Goal: Task Accomplishment & Management: Manage account settings

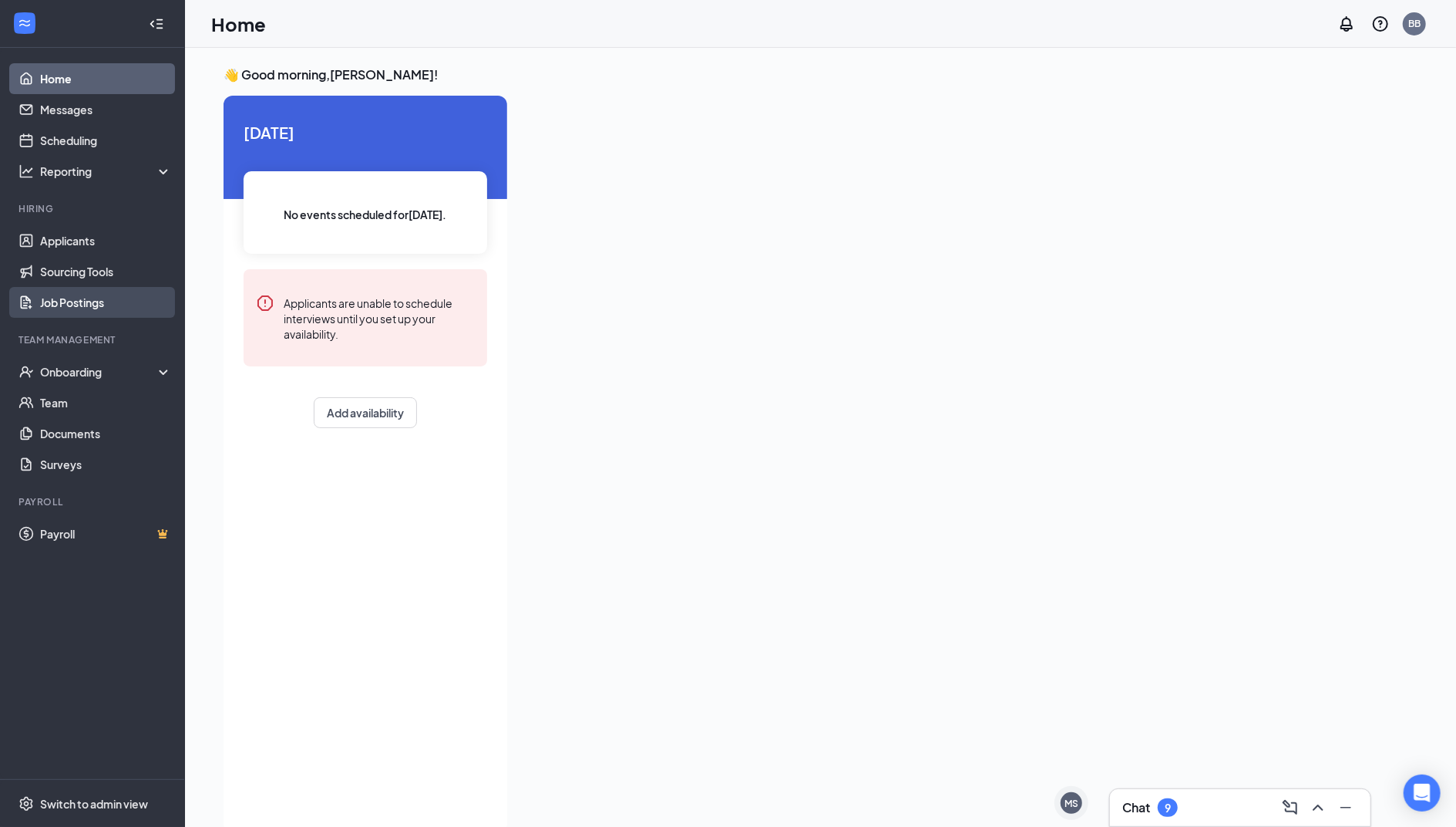
click at [84, 300] on link "Job Postings" at bounding box center [106, 302] width 132 height 31
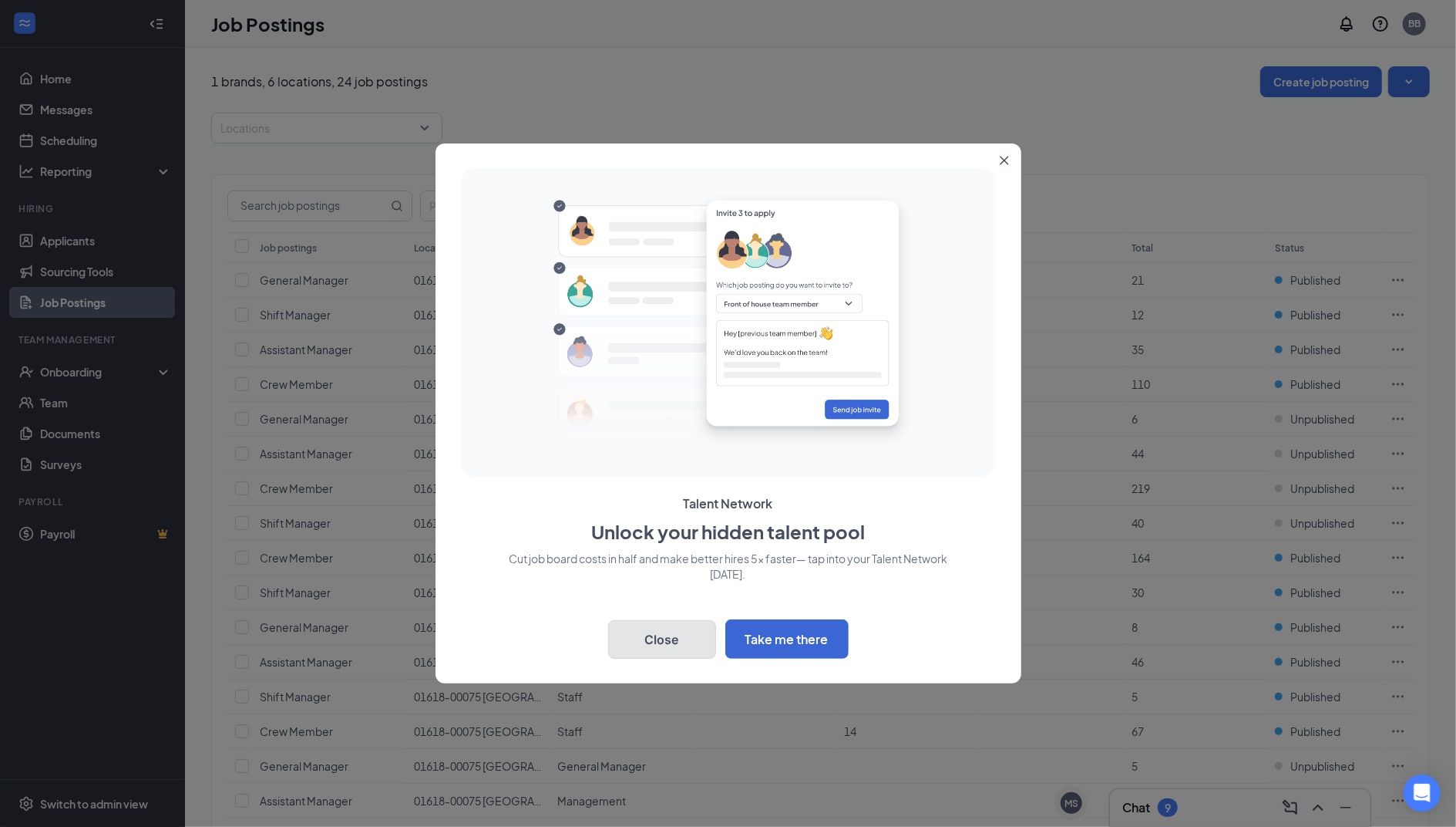
click at [664, 651] on button "Close" at bounding box center [662, 639] width 108 height 39
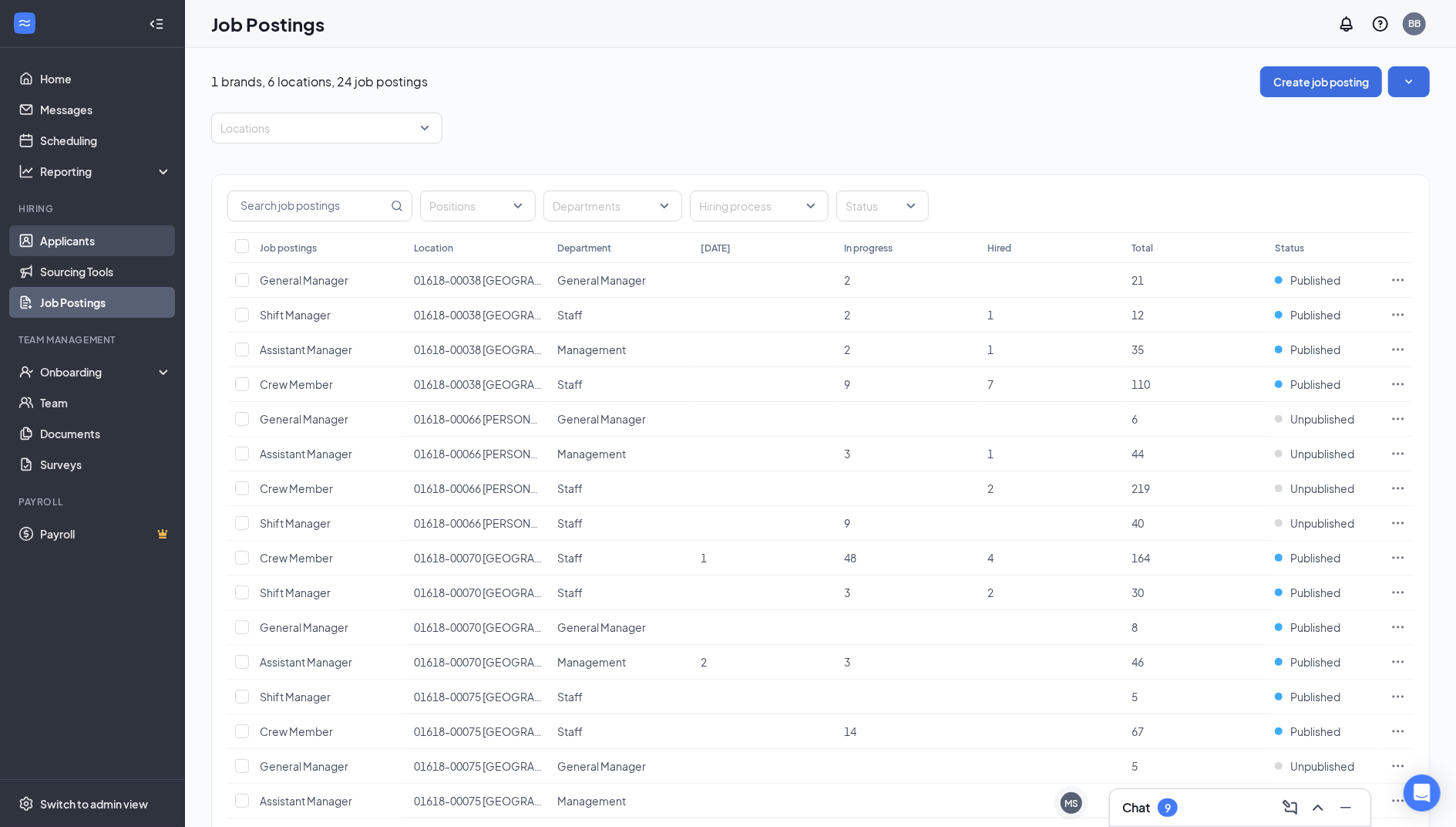
click at [87, 250] on link "Applicants" at bounding box center [106, 241] width 132 height 31
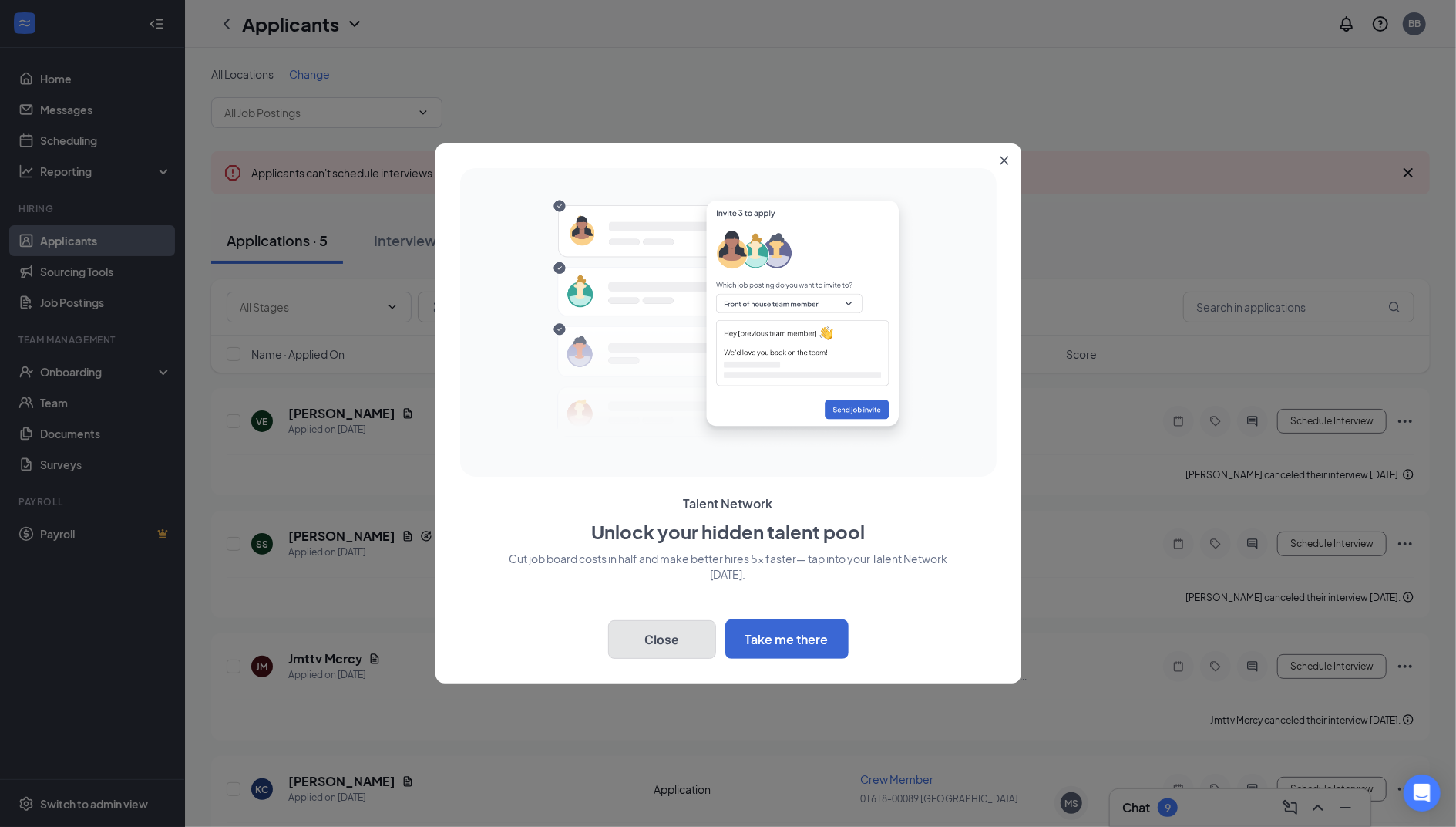
click at [674, 650] on button "Close" at bounding box center [662, 639] width 108 height 39
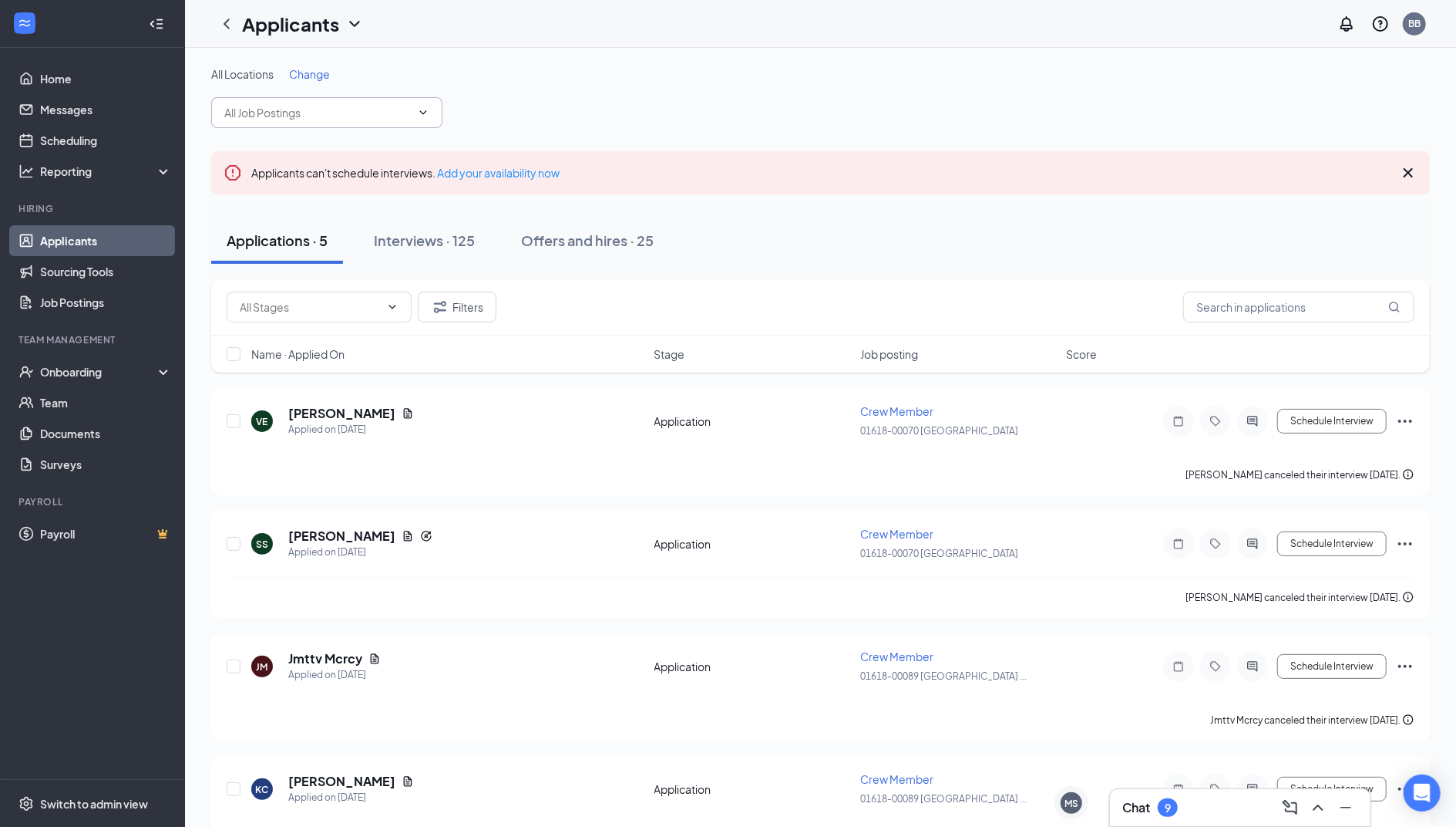
click at [405, 101] on span at bounding box center [326, 113] width 231 height 31
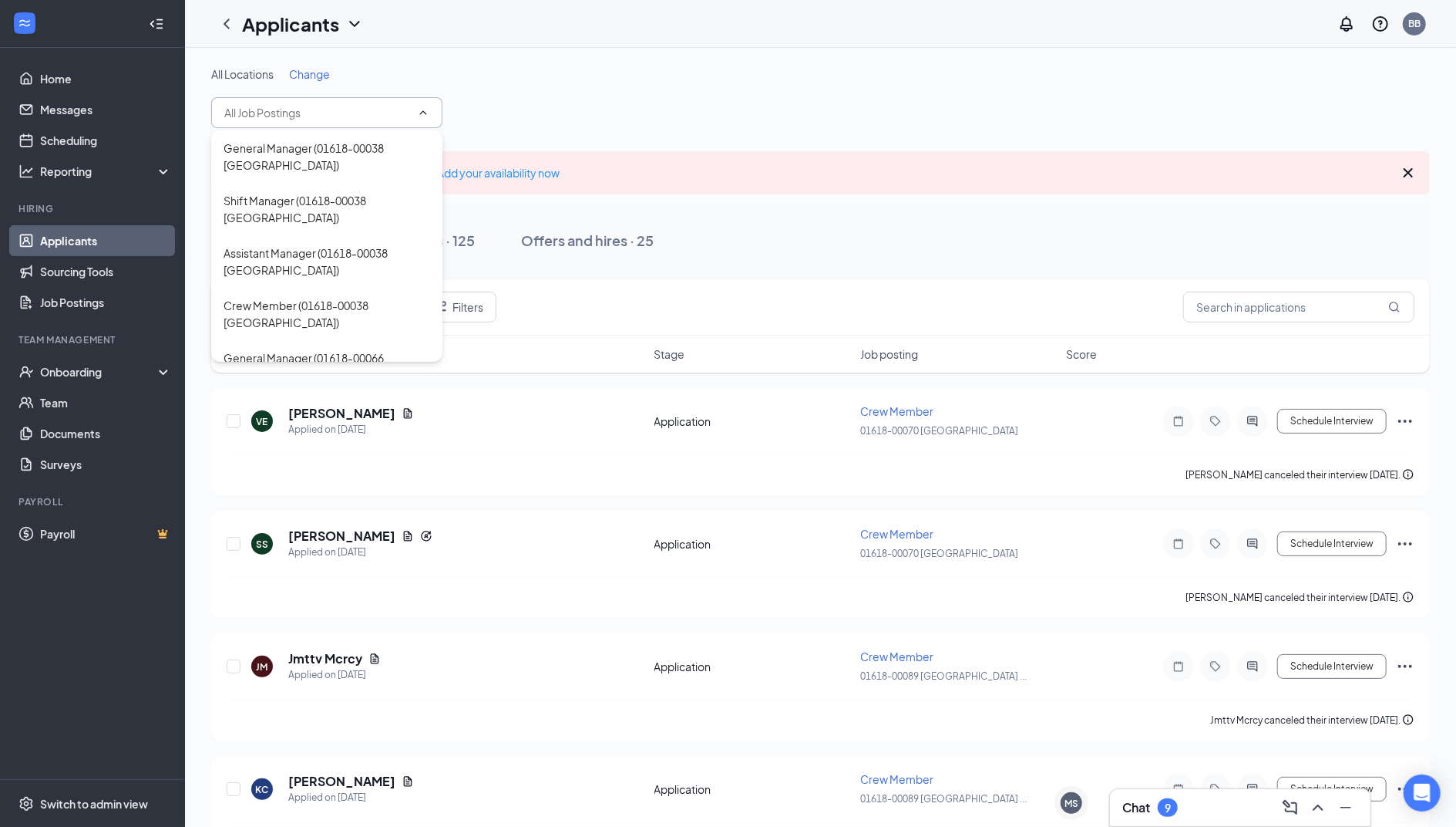
click at [429, 112] on icon "ChevronUp" at bounding box center [423, 112] width 12 height 12
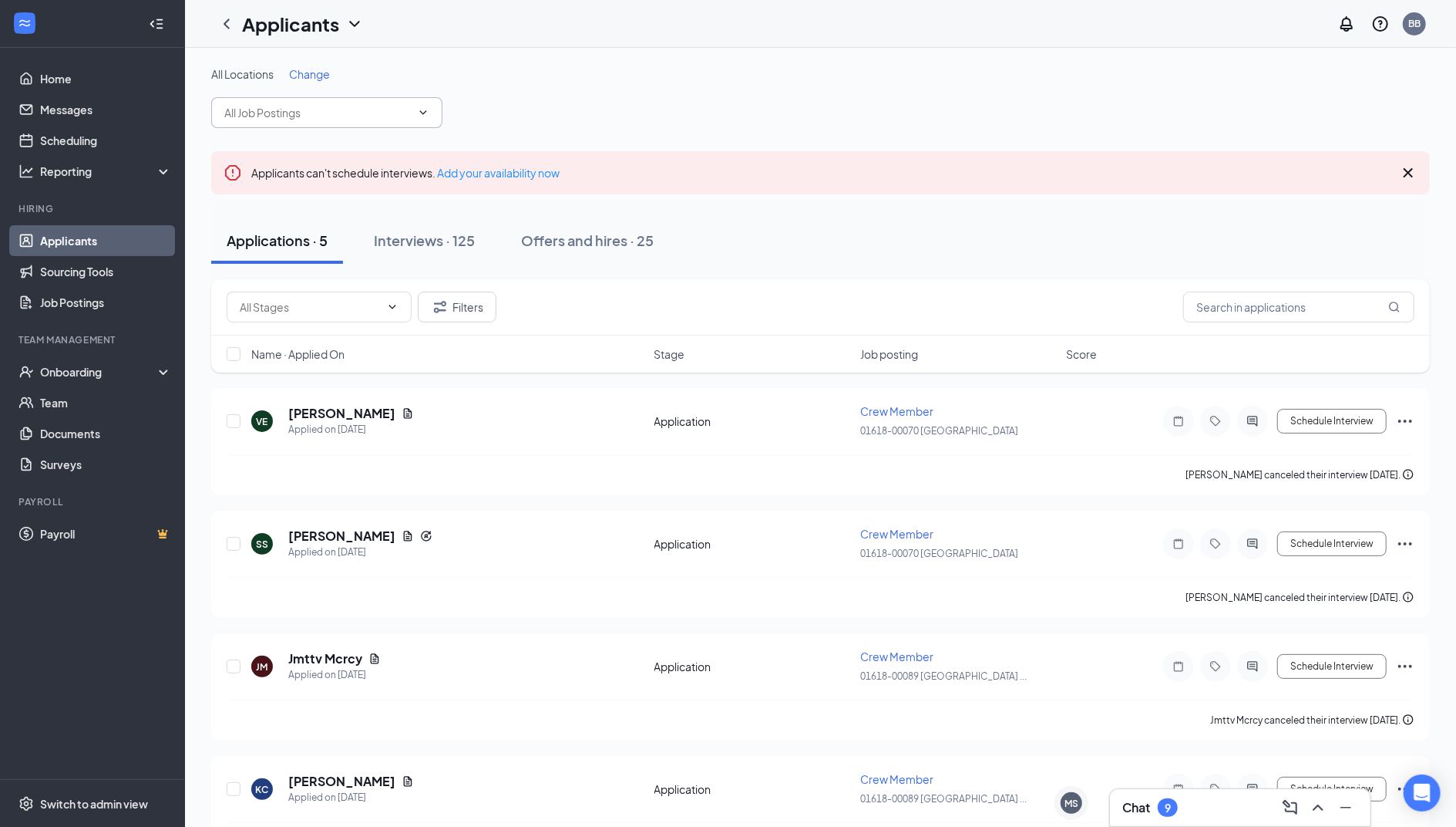
click at [316, 70] on span "Change" at bounding box center [309, 73] width 41 height 14
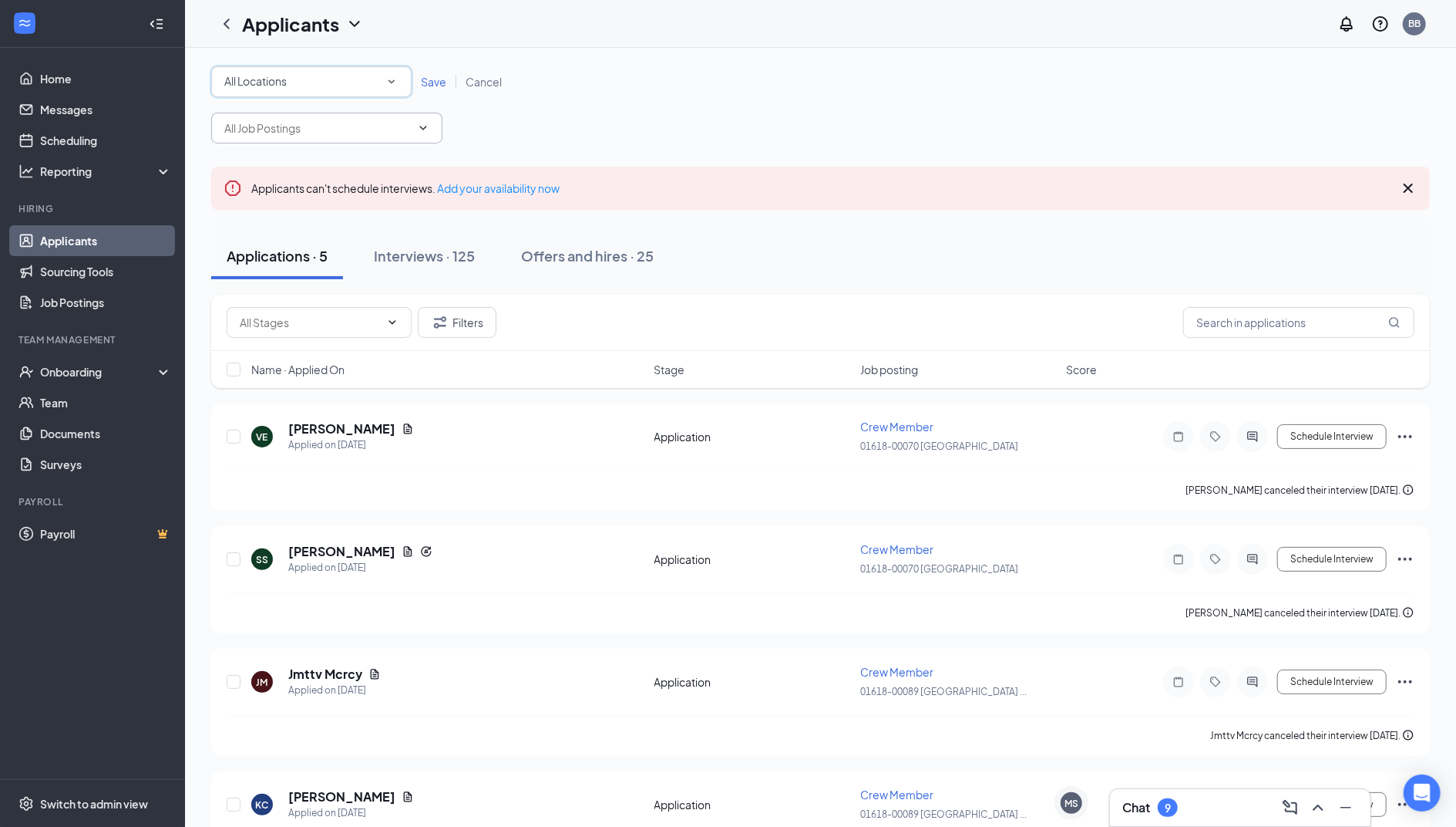
click at [299, 77] on div "All Locations" at bounding box center [311, 81] width 174 height 19
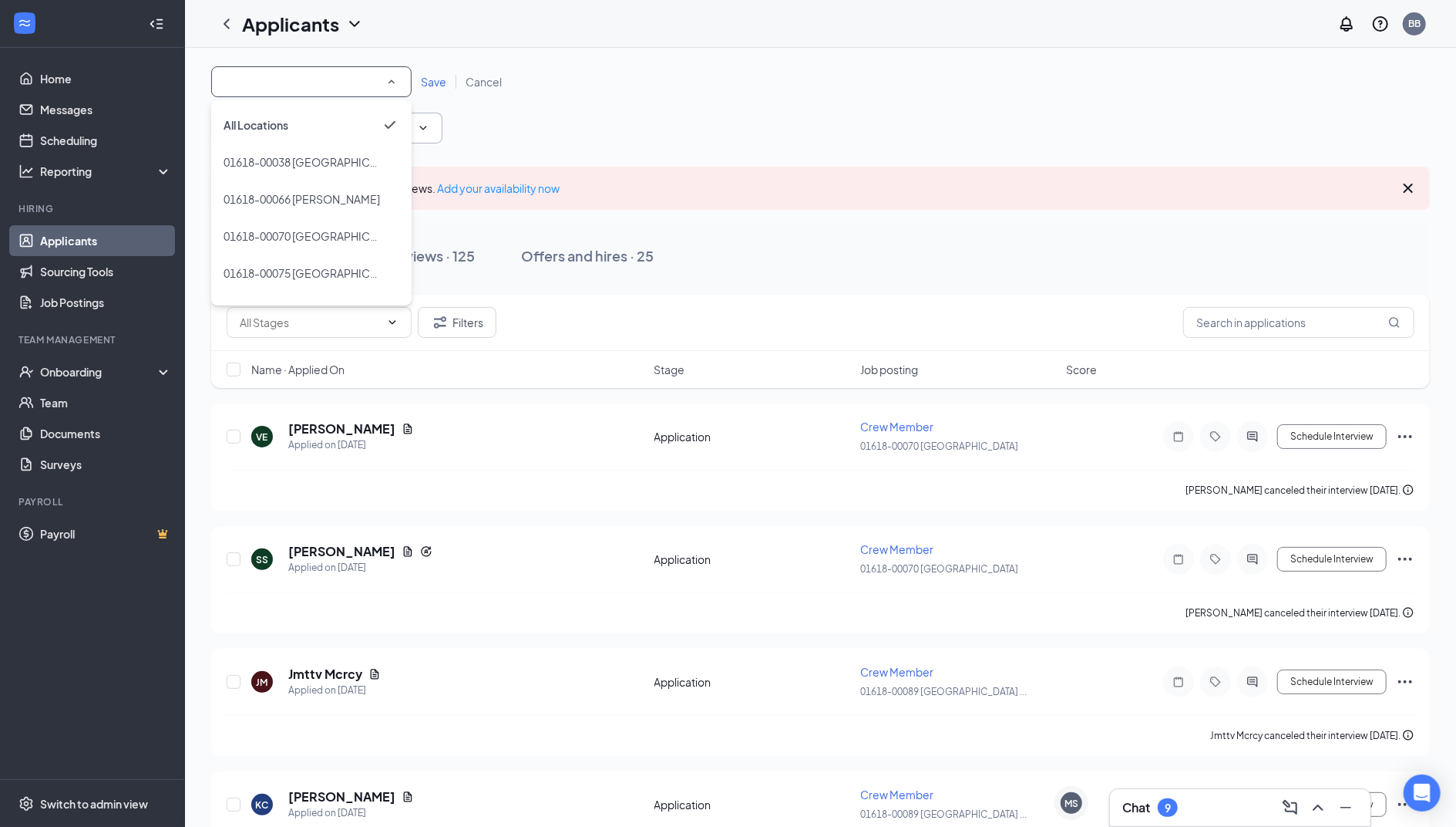
click at [553, 117] on div "All Locations All Locations Save Cancel" at bounding box center [820, 105] width 1219 height 77
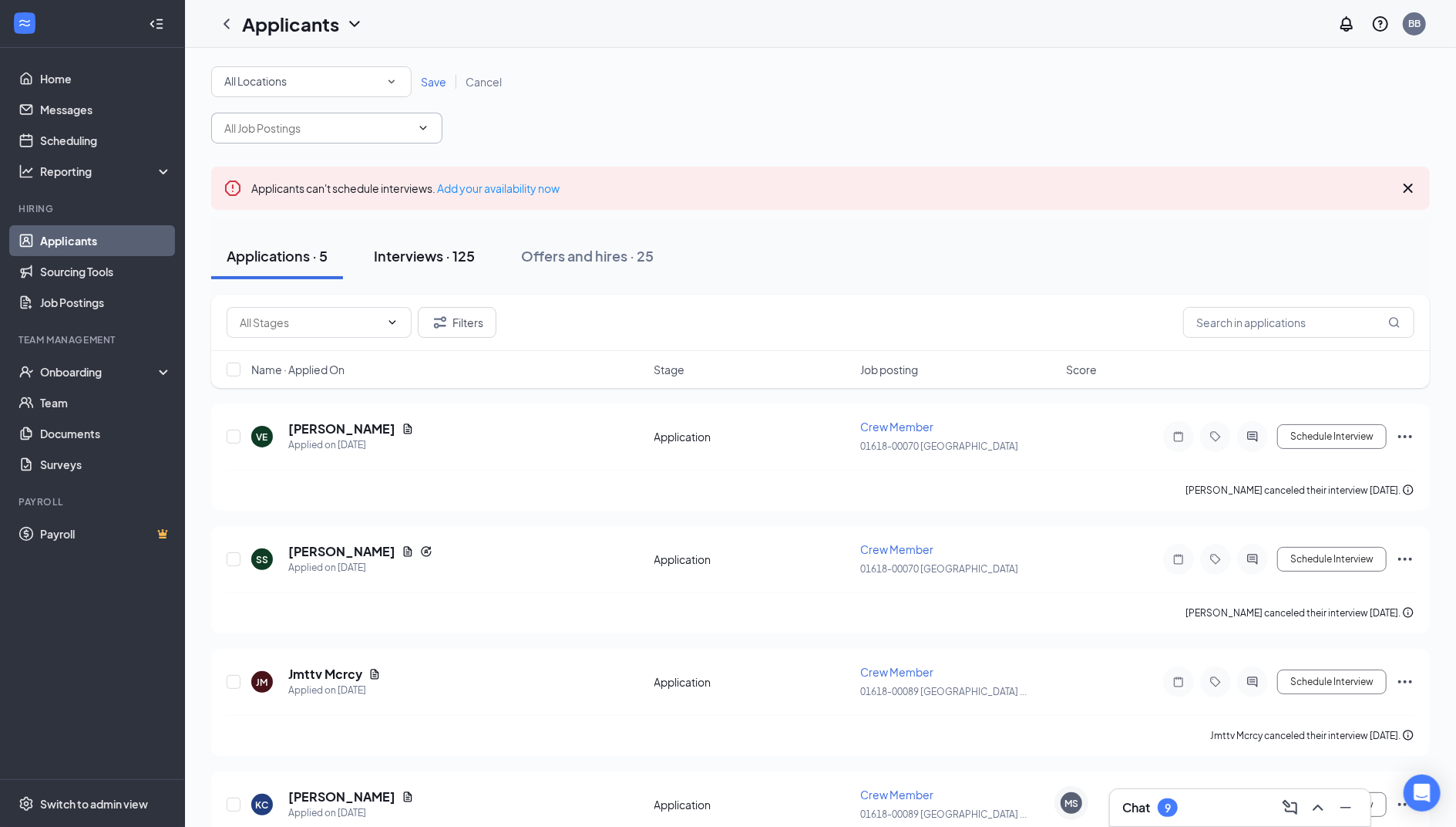
click at [467, 263] on div "Interviews · 125" at bounding box center [424, 256] width 101 height 19
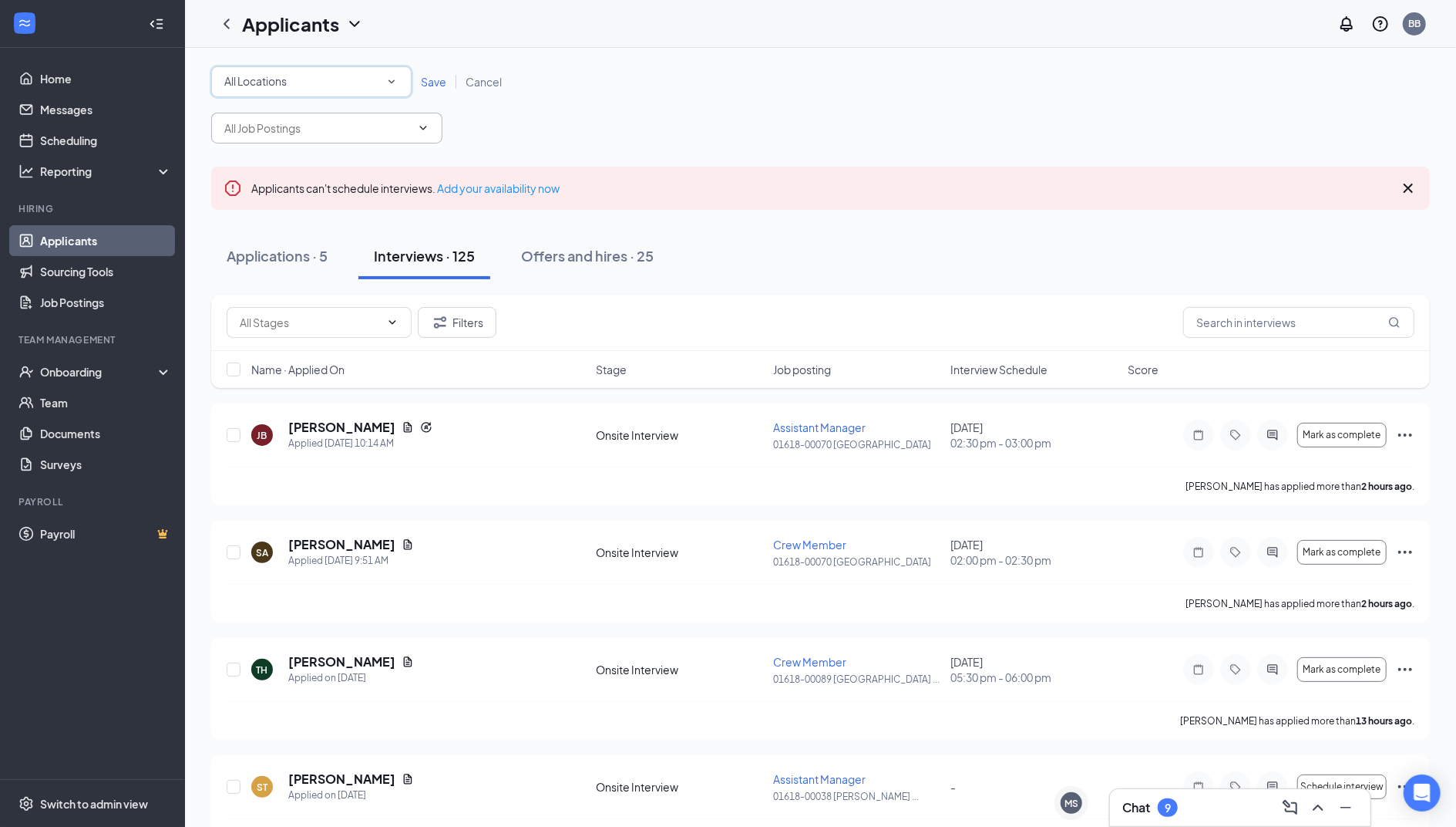
click at [394, 85] on icon "SmallChevronDown" at bounding box center [391, 81] width 14 height 14
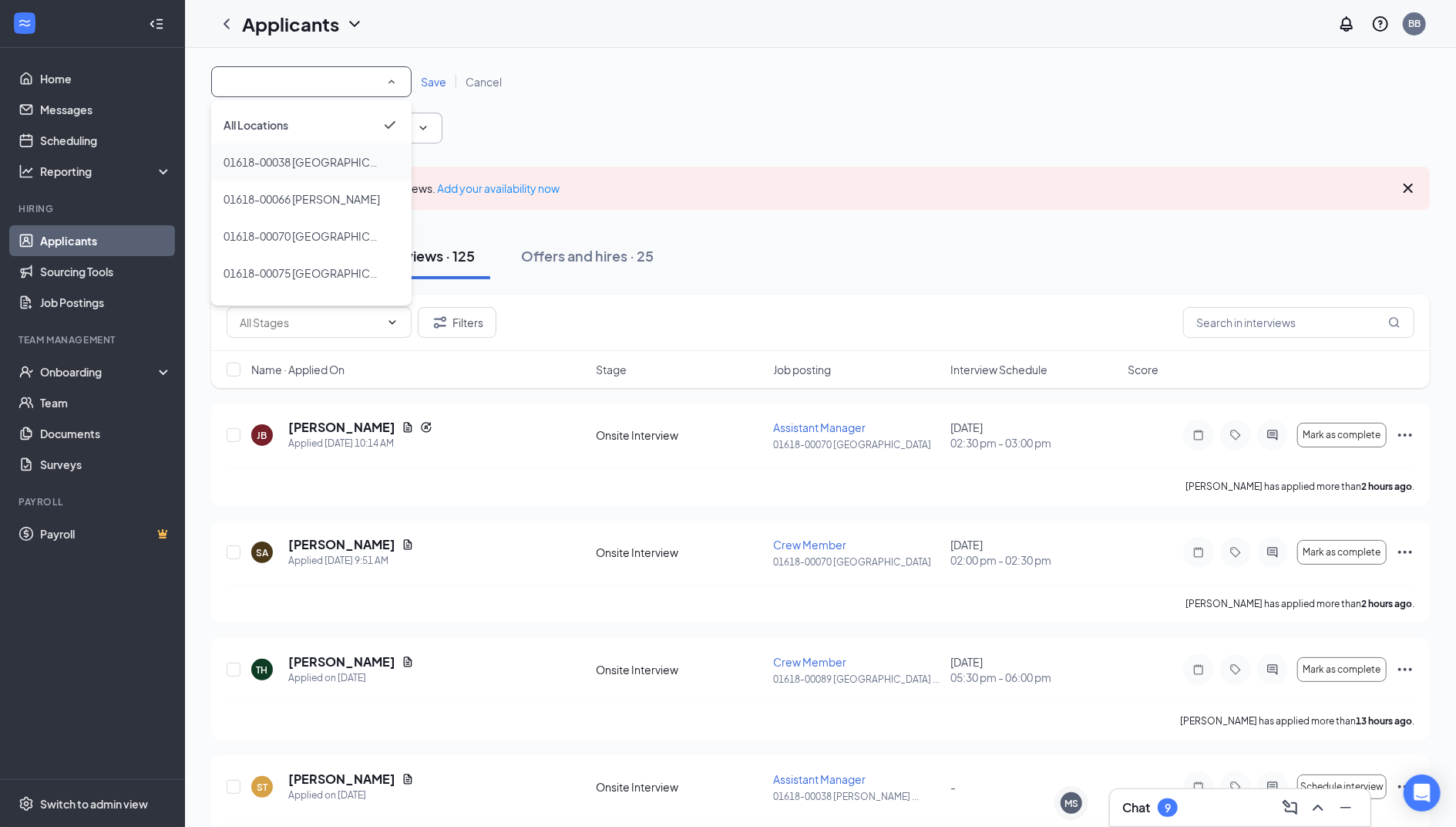
click at [357, 160] on div "01618-00038 [GEOGRAPHIC_DATA]" at bounding box center [311, 162] width 175 height 19
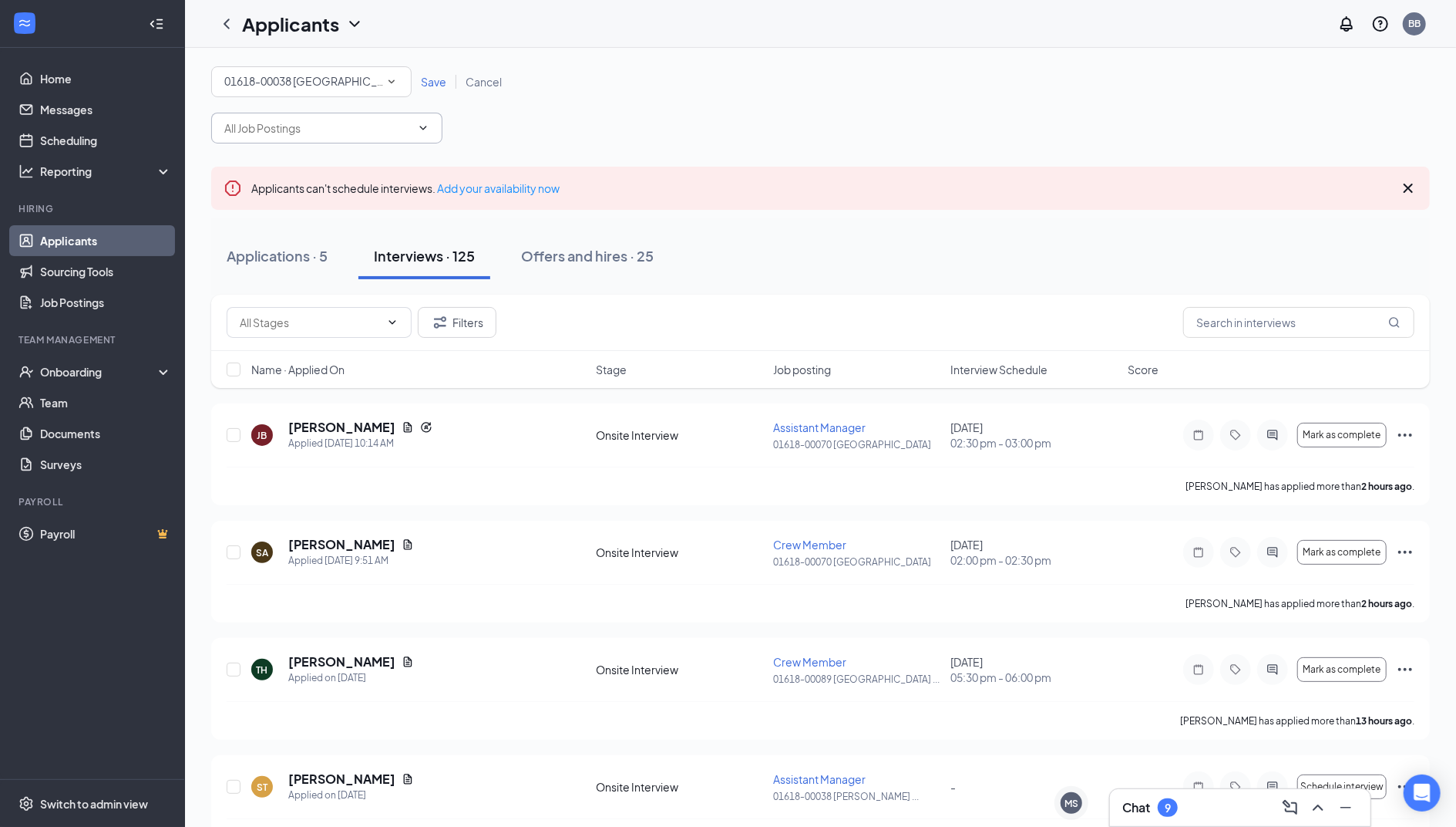
click at [398, 83] on icon "SmallChevronDown" at bounding box center [391, 81] width 14 height 14
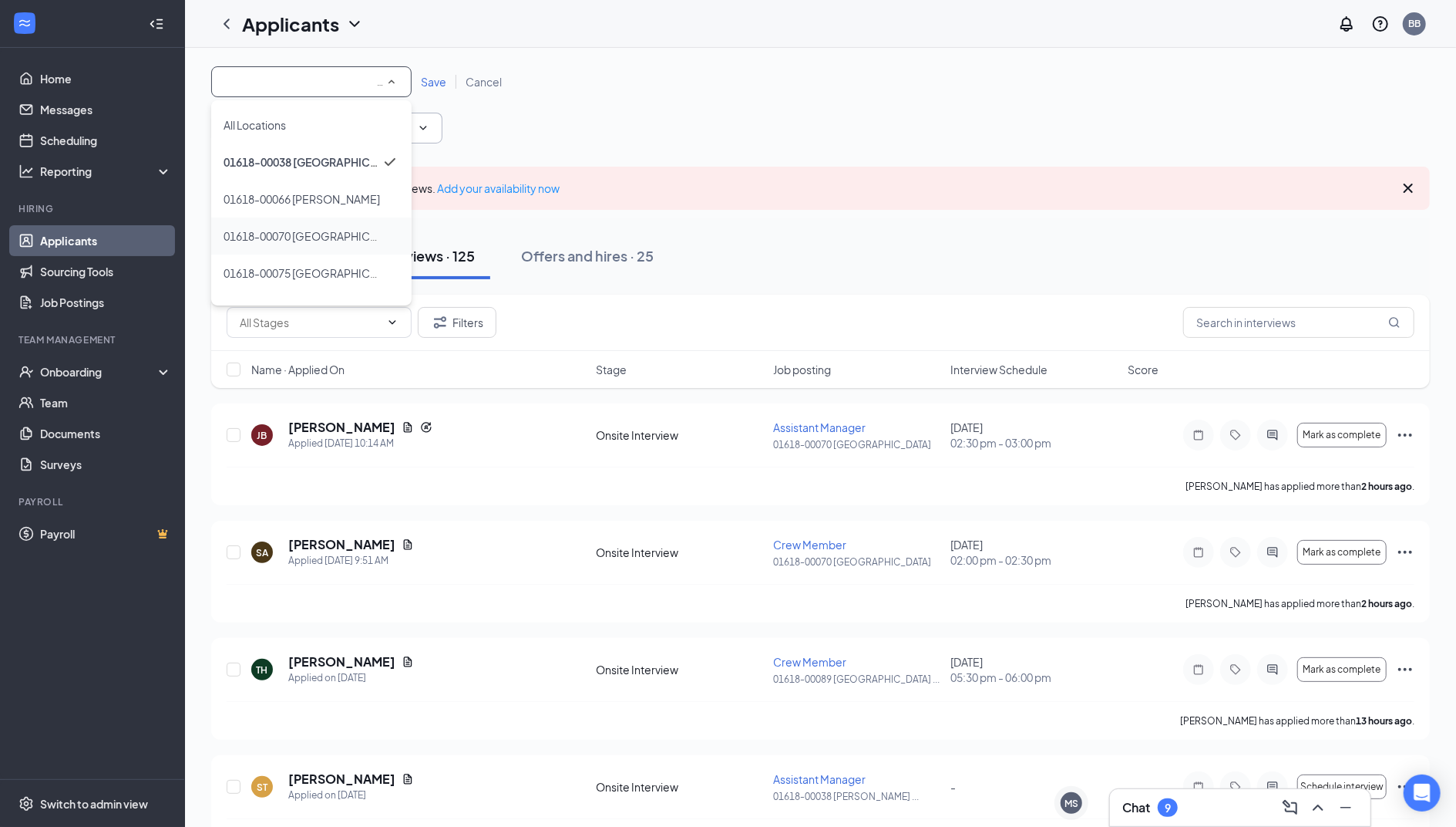
click at [365, 236] on div "01618-00070 [GEOGRAPHIC_DATA]" at bounding box center [311, 236] width 175 height 19
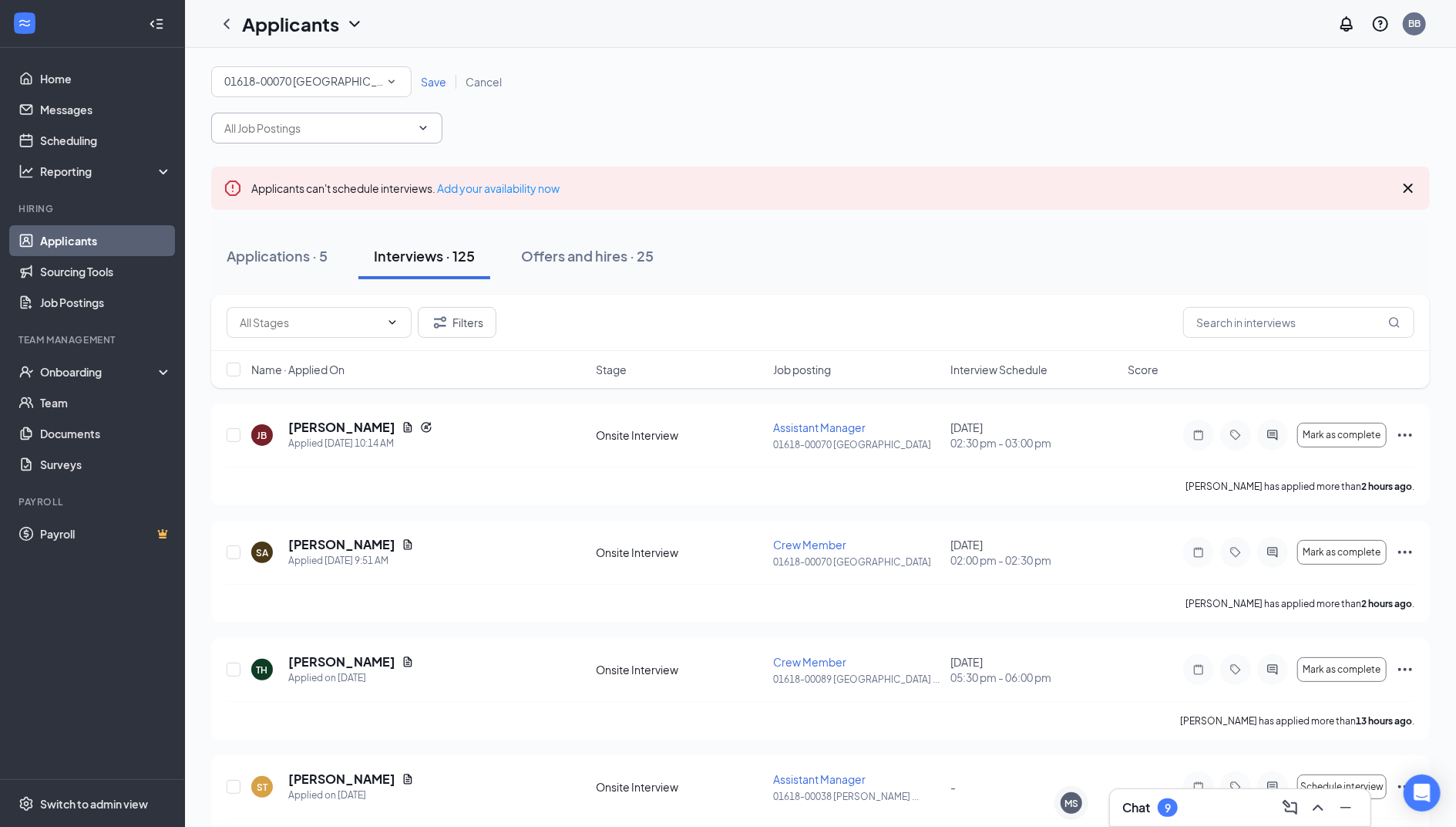
click at [428, 82] on span "Save" at bounding box center [434, 81] width 26 height 14
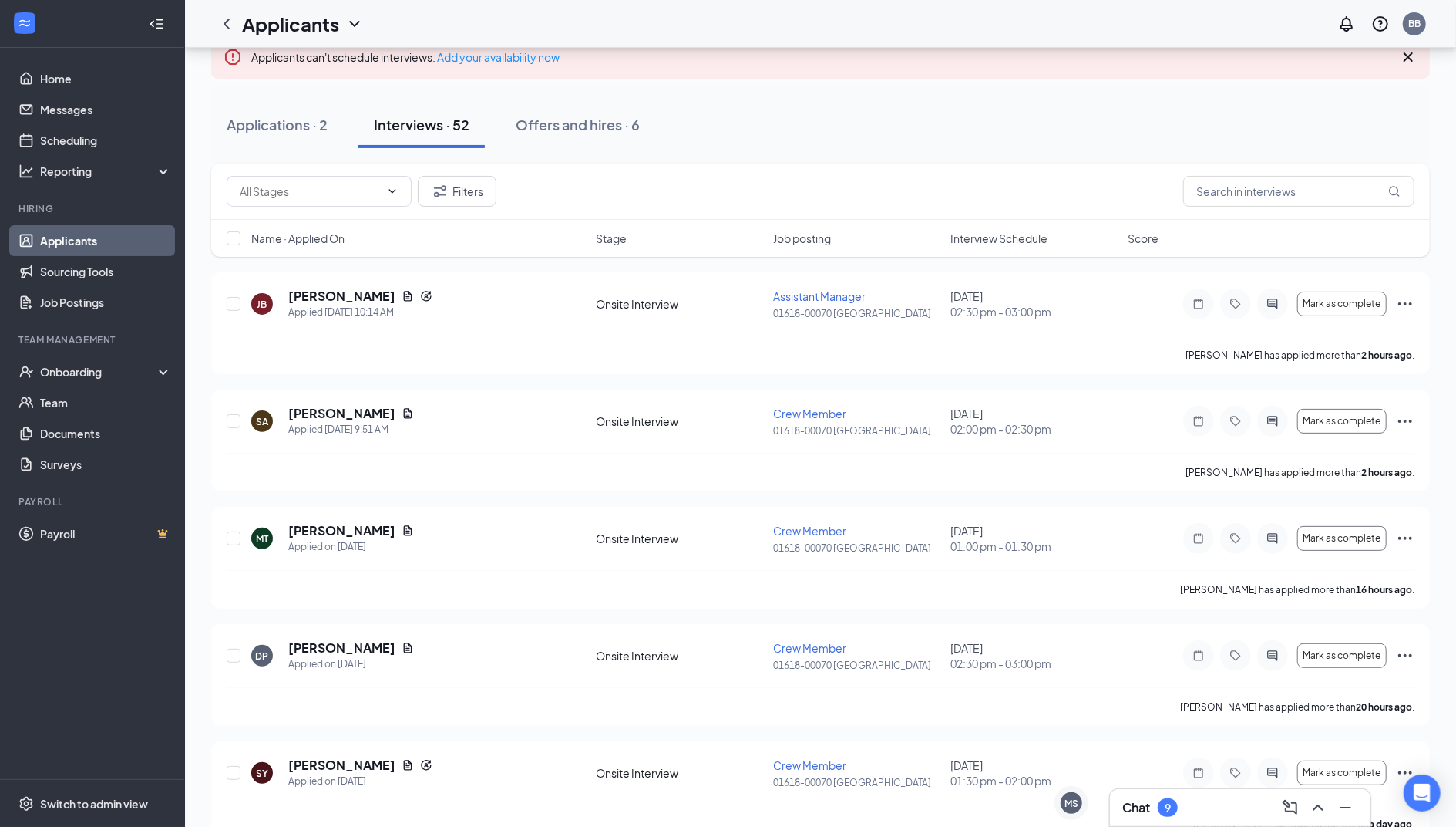
scroll to position [123, 0]
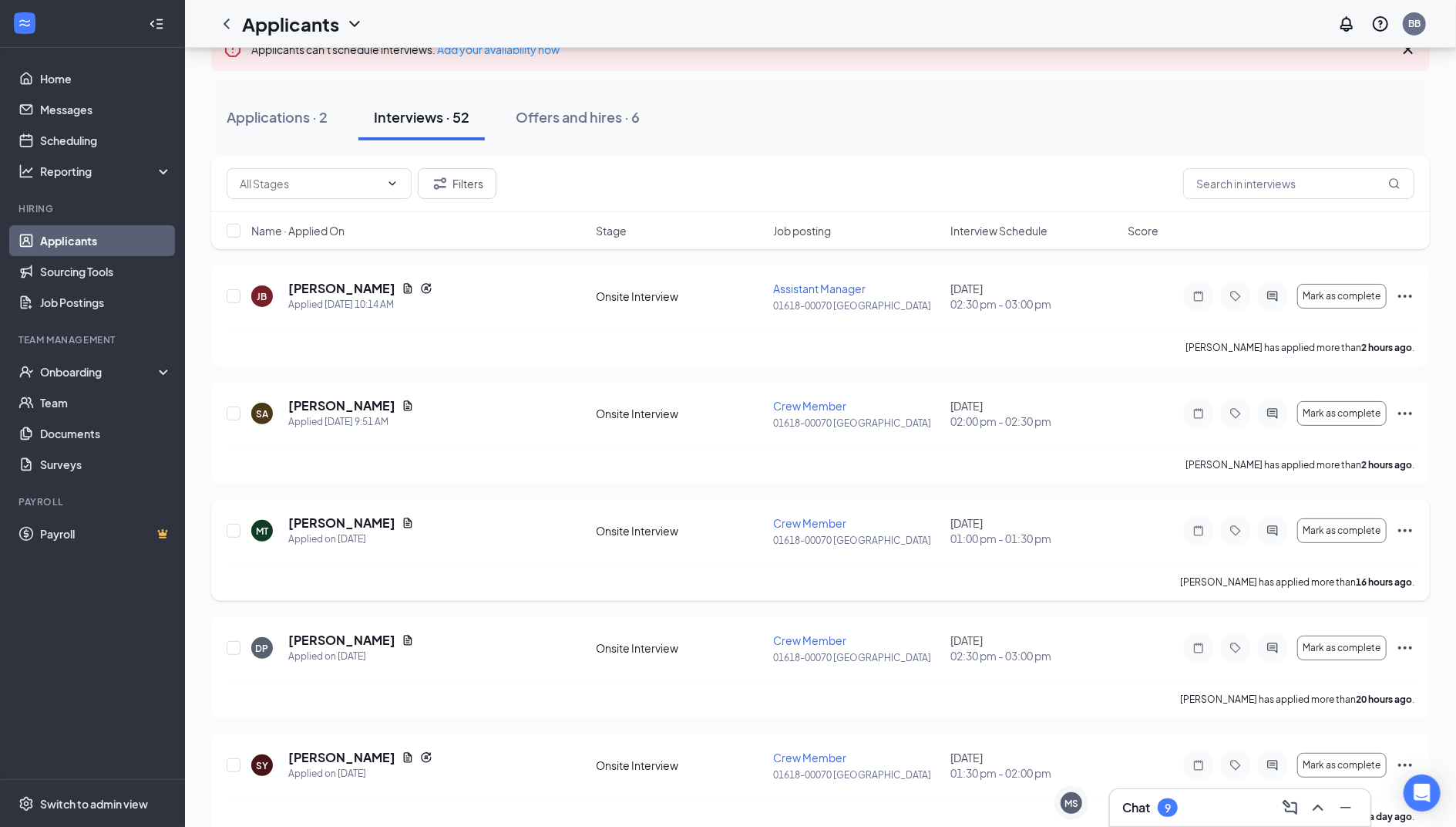
drag, startPoint x: 834, startPoint y: 799, endPoint x: 557, endPoint y: 568, distance: 360.7
